Goal: Task Accomplishment & Management: Use online tool/utility

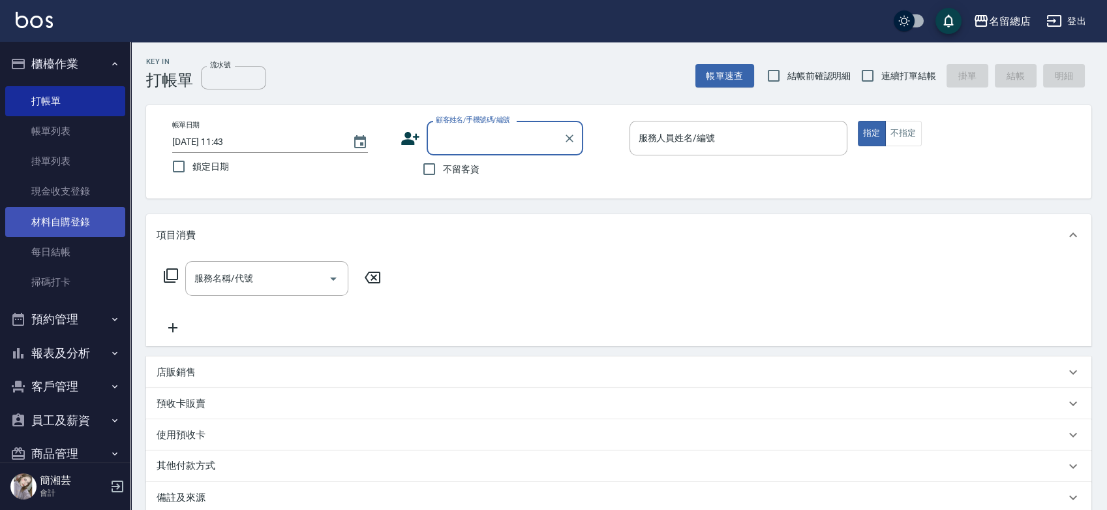
click at [78, 219] on link "材料自購登錄" at bounding box center [65, 222] width 120 height 30
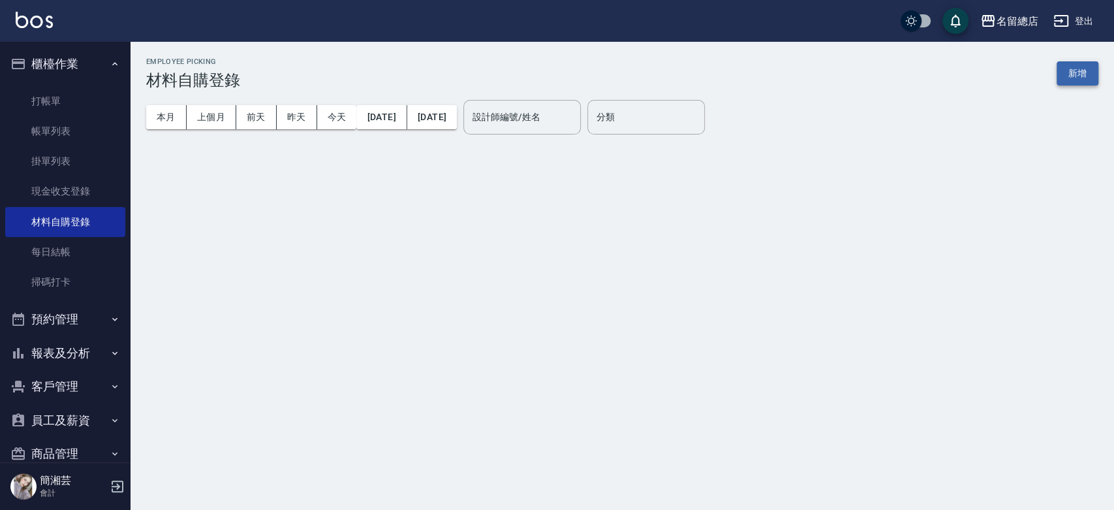
click at [1073, 73] on button "新增" at bounding box center [1077, 73] width 42 height 24
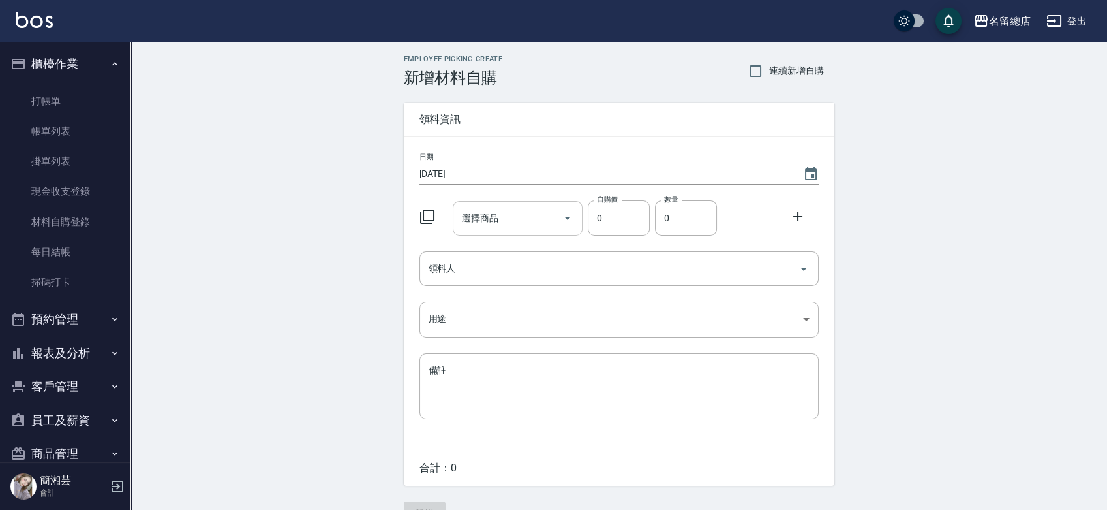
click at [523, 216] on input "選擇商品" at bounding box center [508, 218] width 99 height 23
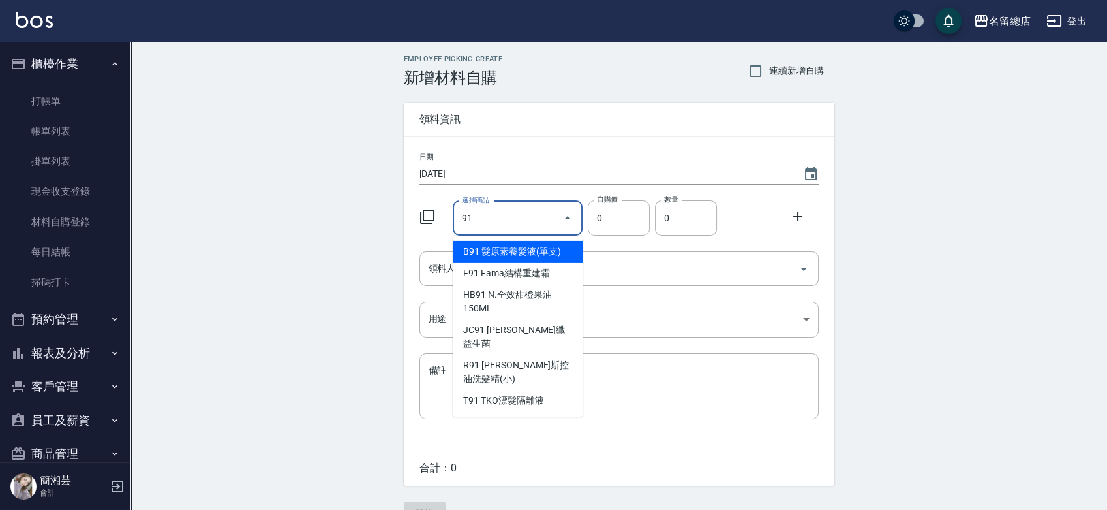
type input "9"
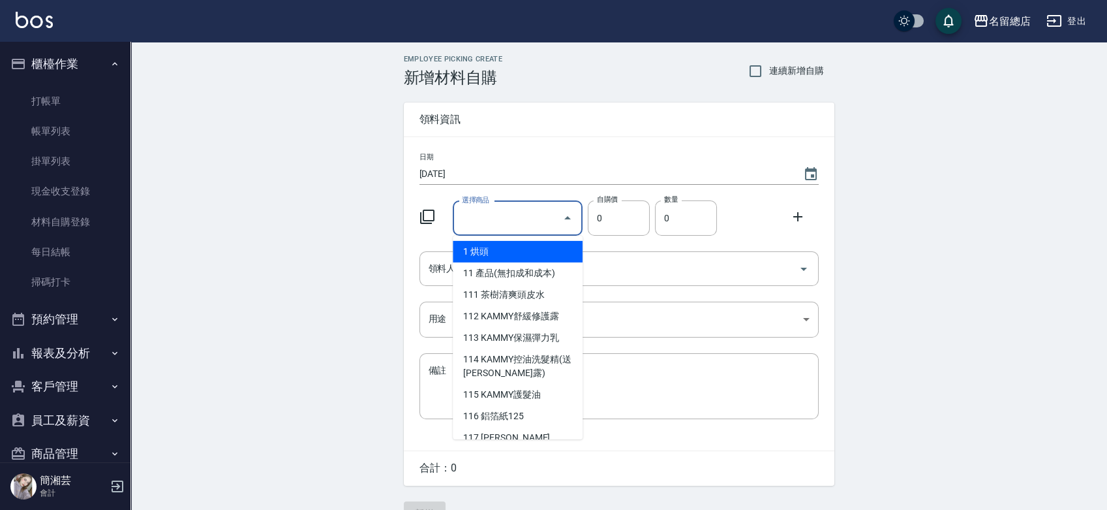
type input "ㄐ"
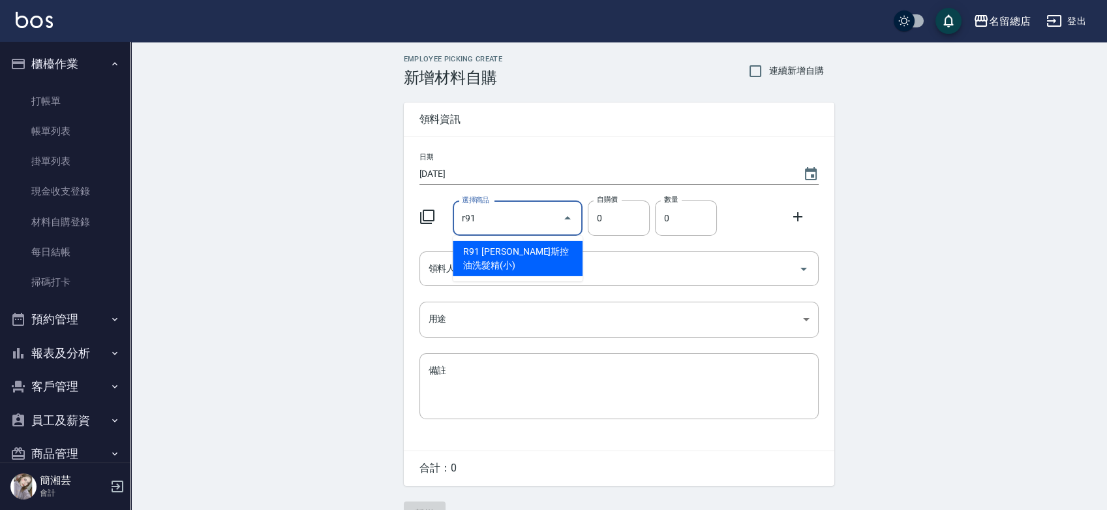
type input "羅凡迪斯控油洗髮精(小)"
type input "196"
type input "1"
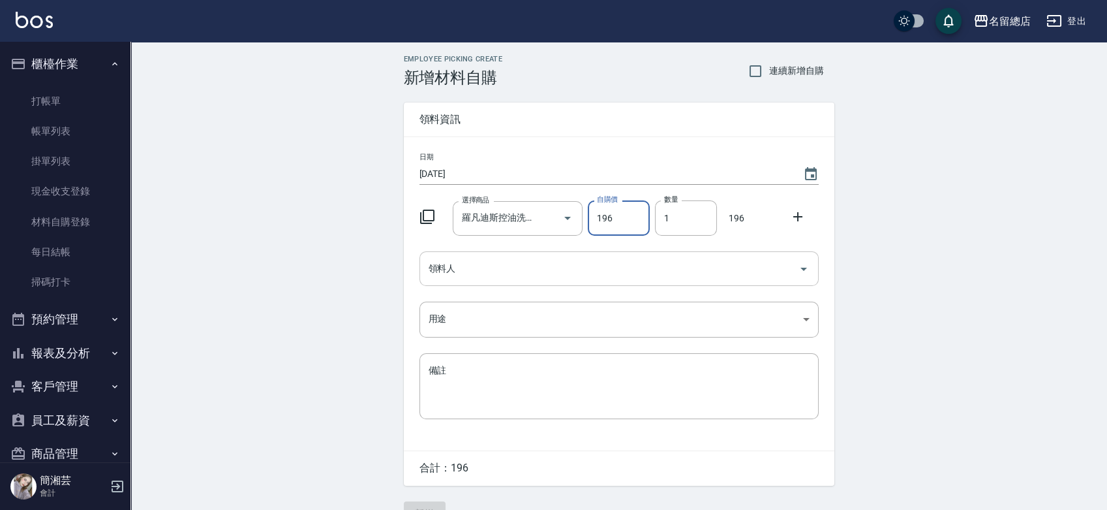
click at [491, 256] on div "領料人" at bounding box center [619, 268] width 399 height 35
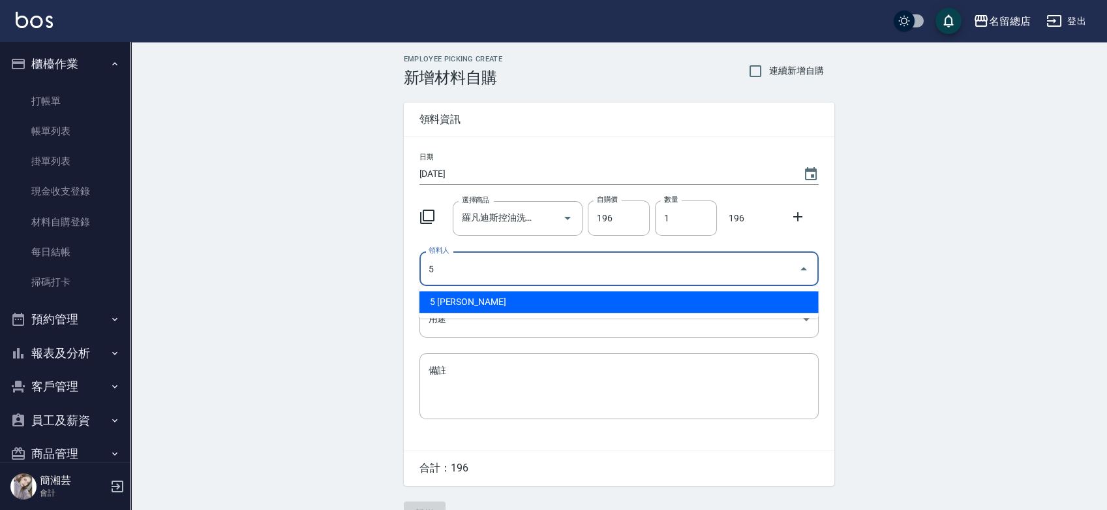
type input "5 [PERSON_NAME]"
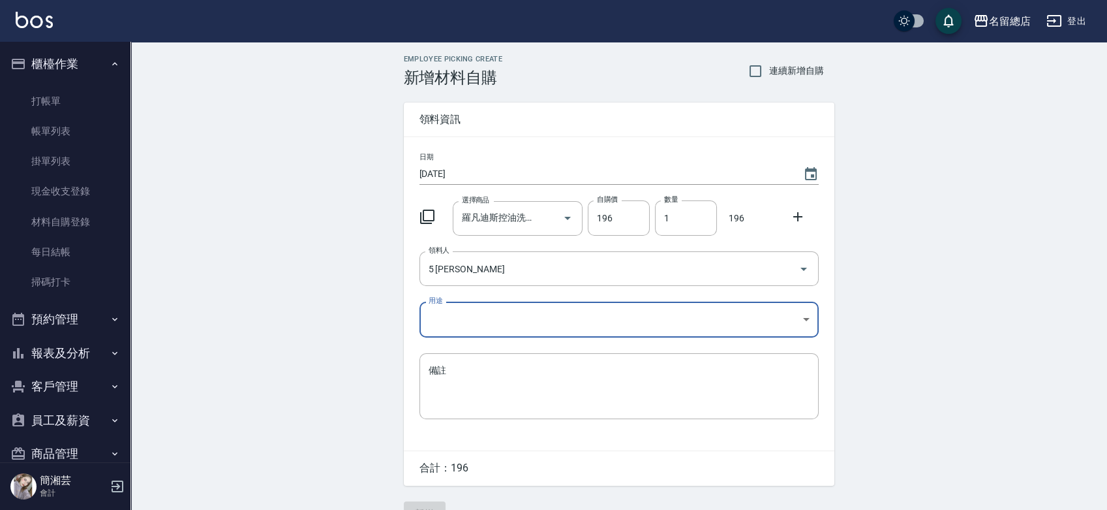
click at [455, 328] on body "名留總店 登出 櫃檯作業 打帳單 帳單列表 掛單列表 現金收支登錄 材料自購登錄 每日結帳 掃碼打卡 預約管理 預約管理 單日預約紀錄 單週預約紀錄 報表及分…" at bounding box center [553, 269] width 1107 height 538
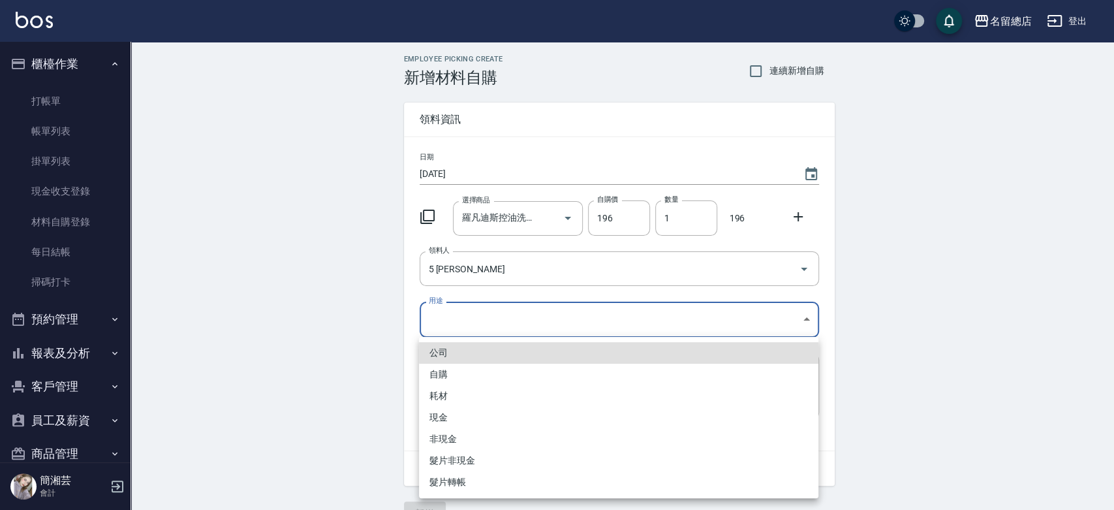
click at [453, 372] on li "自購" at bounding box center [618, 374] width 399 height 22
type input "自購"
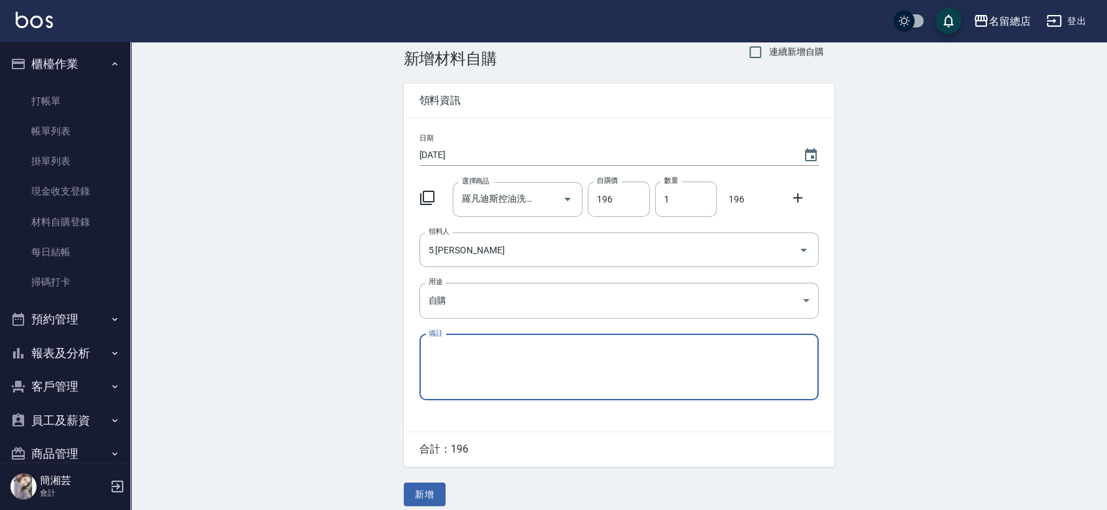
scroll to position [29, 0]
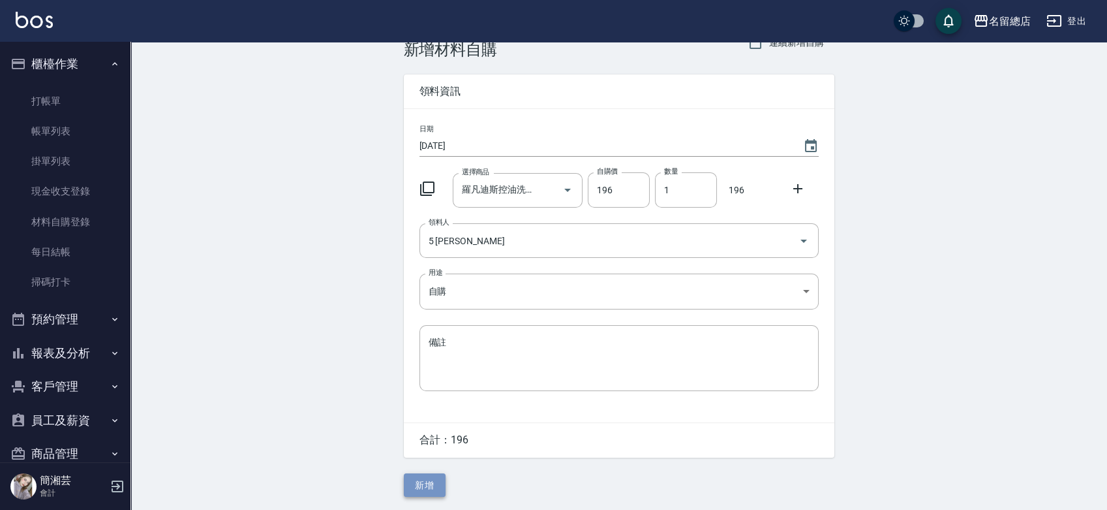
click at [438, 491] on button "新增" at bounding box center [425, 485] width 42 height 24
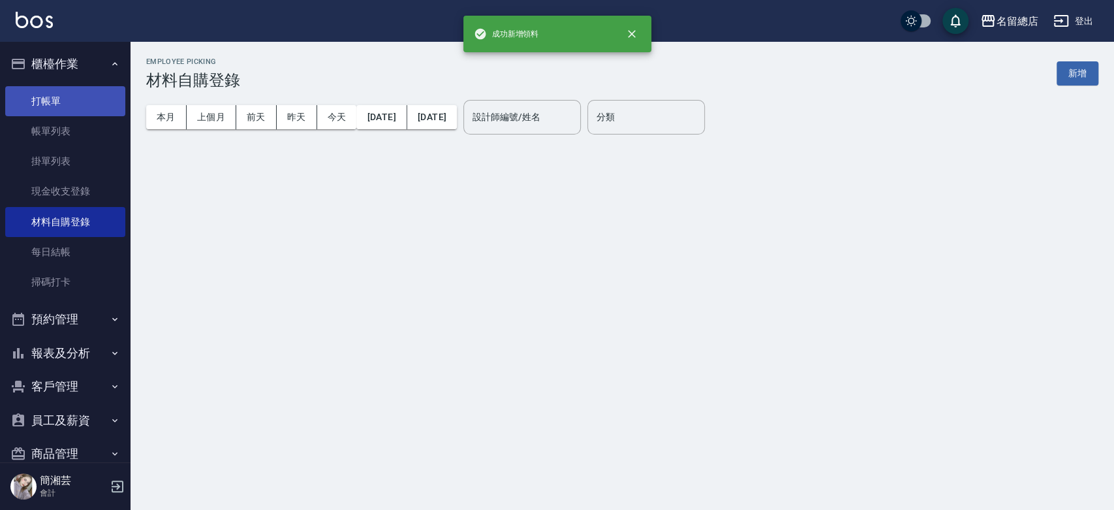
click at [77, 101] on link "打帳單" at bounding box center [65, 101] width 120 height 30
